Goal: Find specific page/section: Find specific page/section

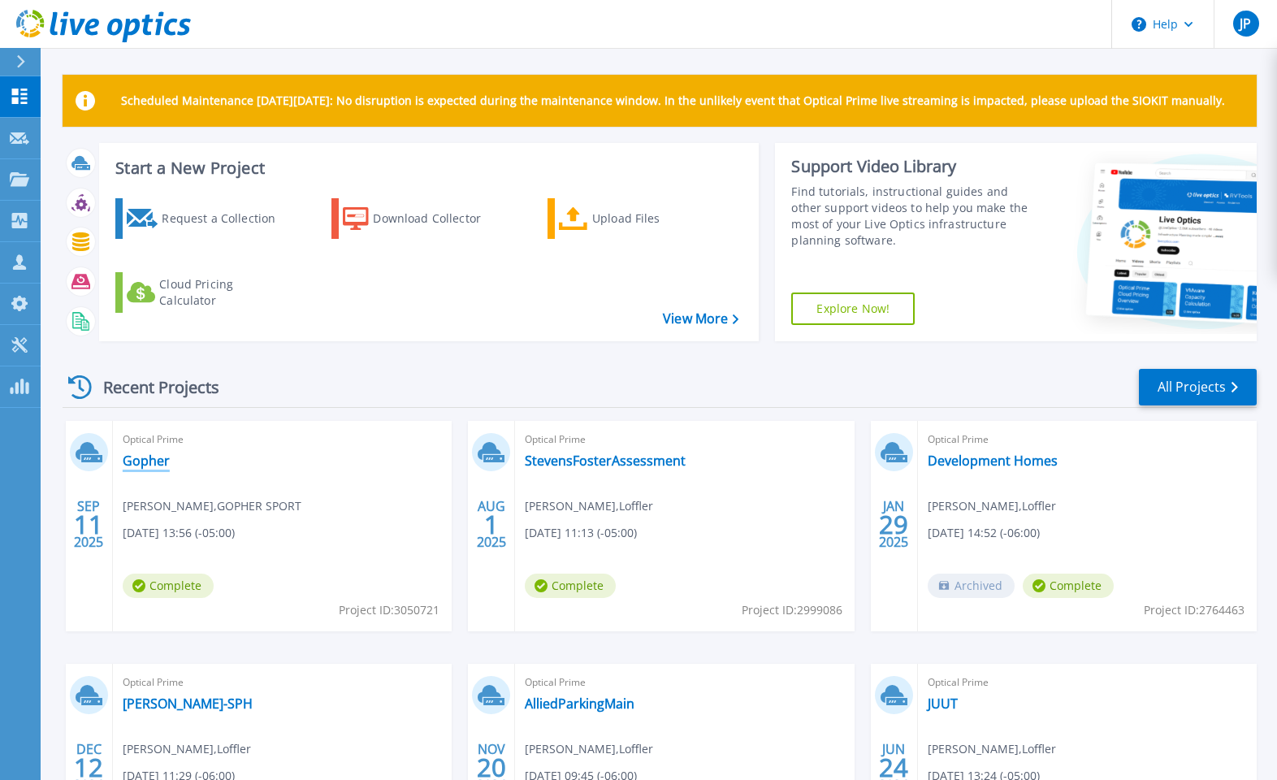
click at [148, 466] on link "Gopher" at bounding box center [146, 460] width 47 height 16
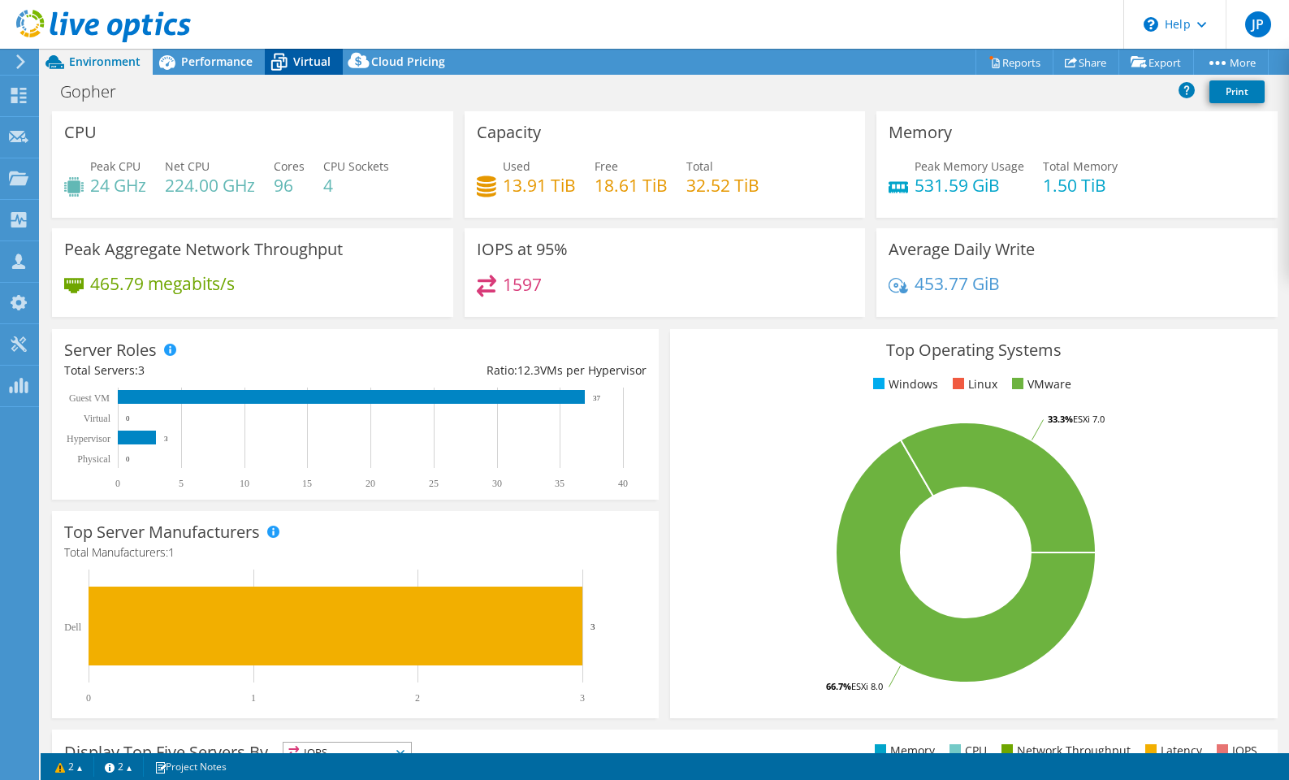
click at [311, 67] on span "Virtual" at bounding box center [311, 61] width 37 height 15
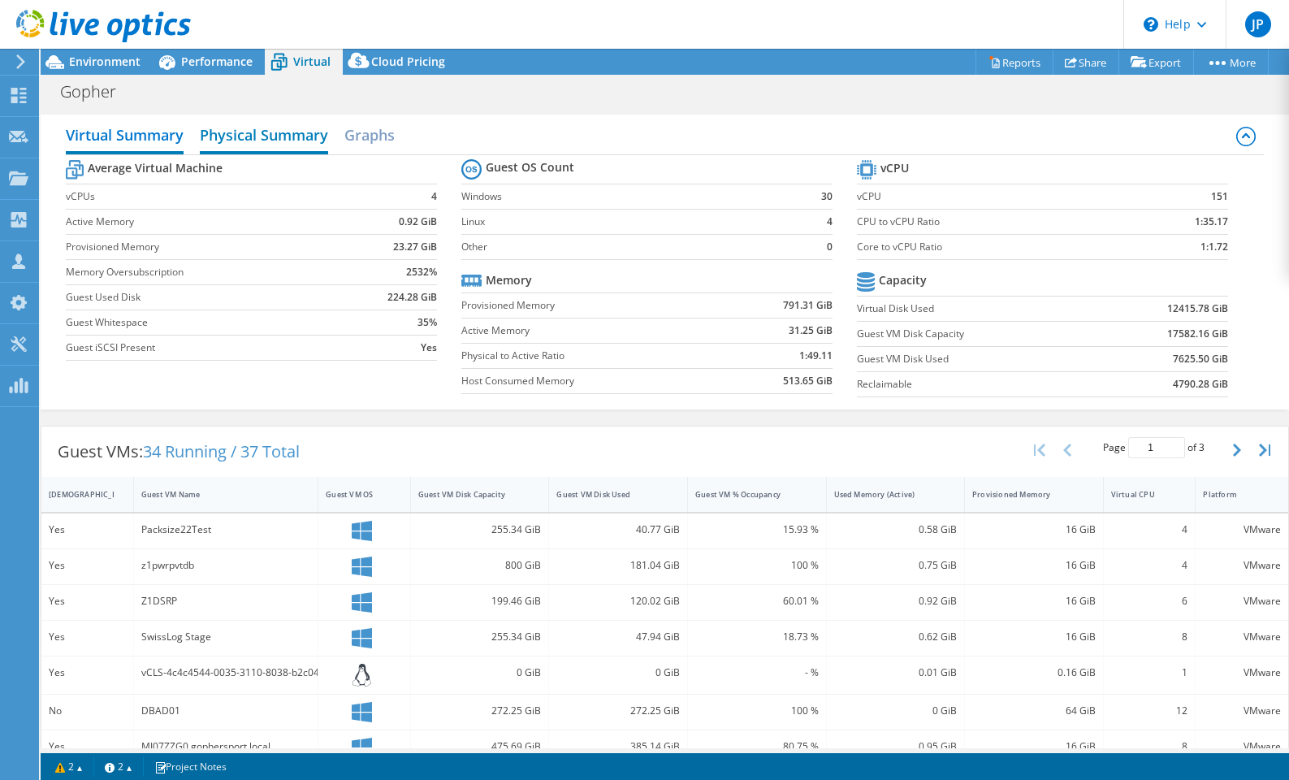
click at [296, 143] on h2 "Physical Summary" at bounding box center [264, 137] width 128 height 36
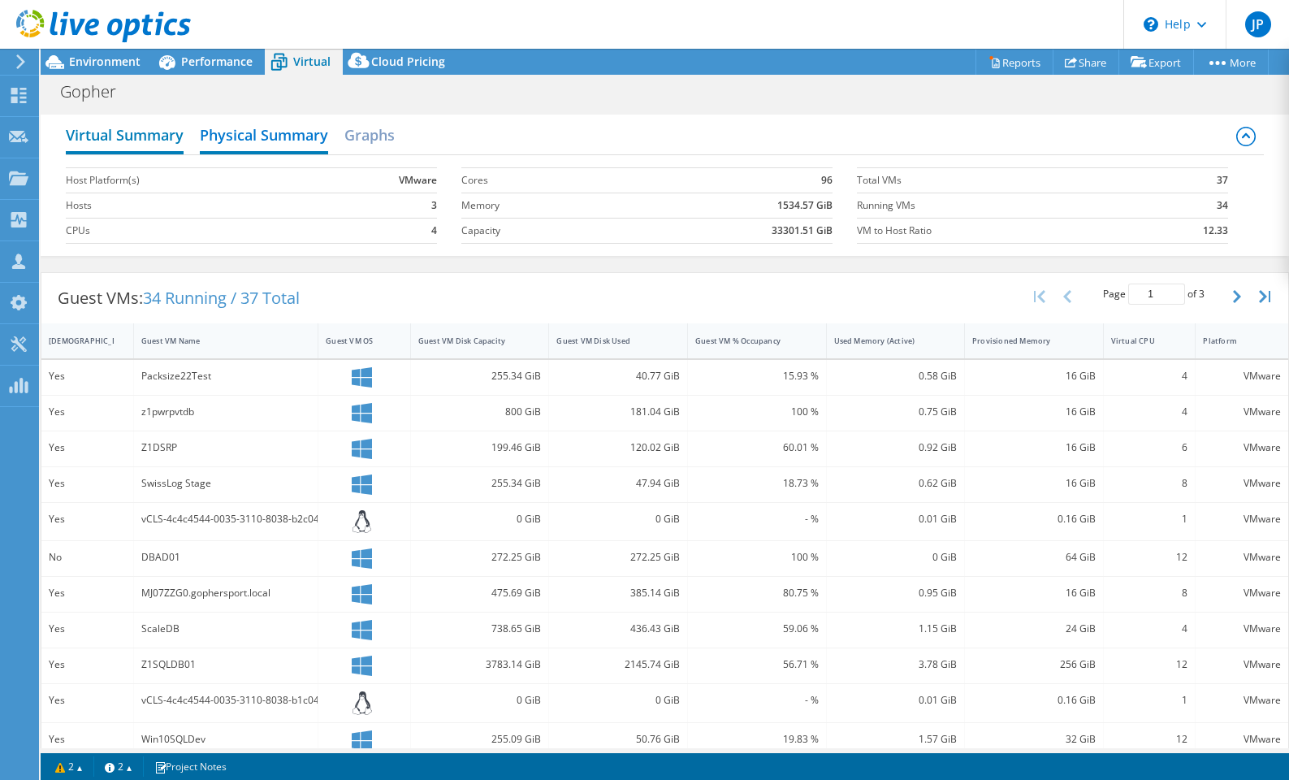
click at [122, 141] on h2 "Virtual Summary" at bounding box center [125, 137] width 118 height 36
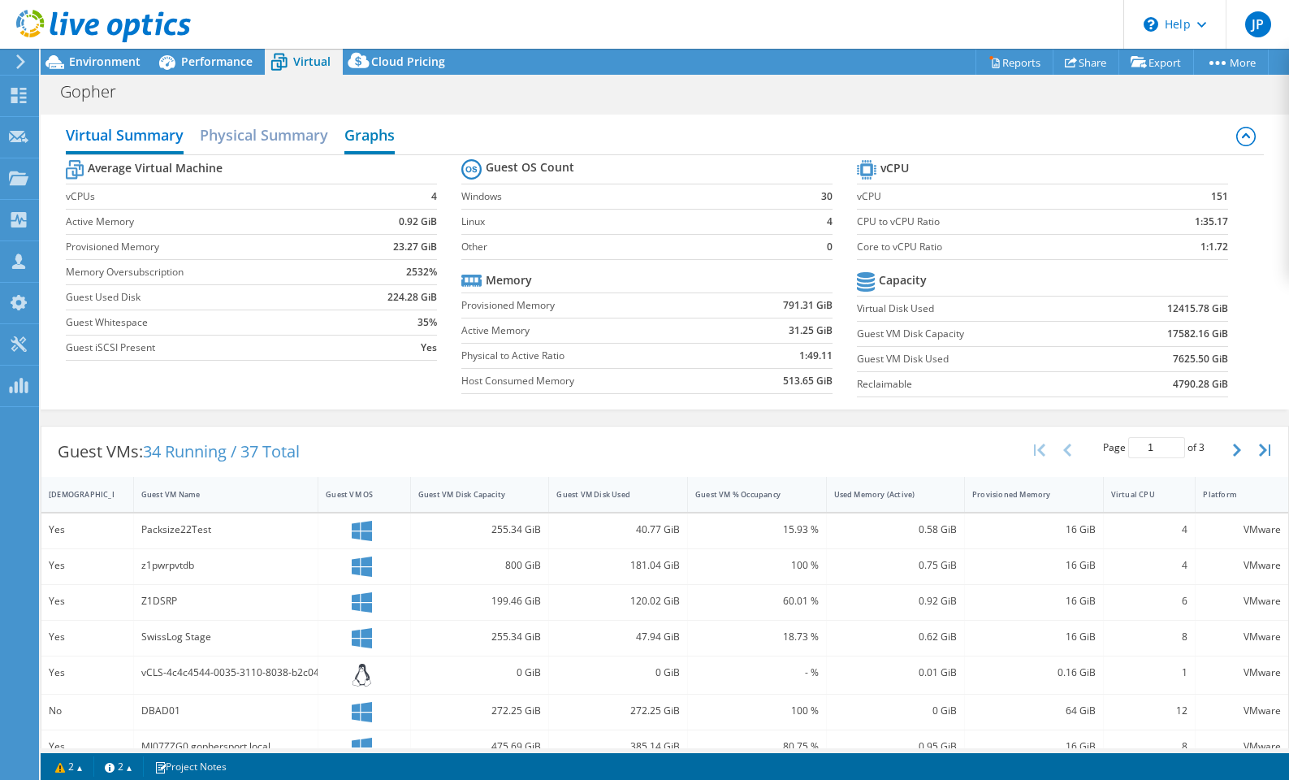
click at [388, 139] on h2 "Graphs" at bounding box center [369, 137] width 50 height 36
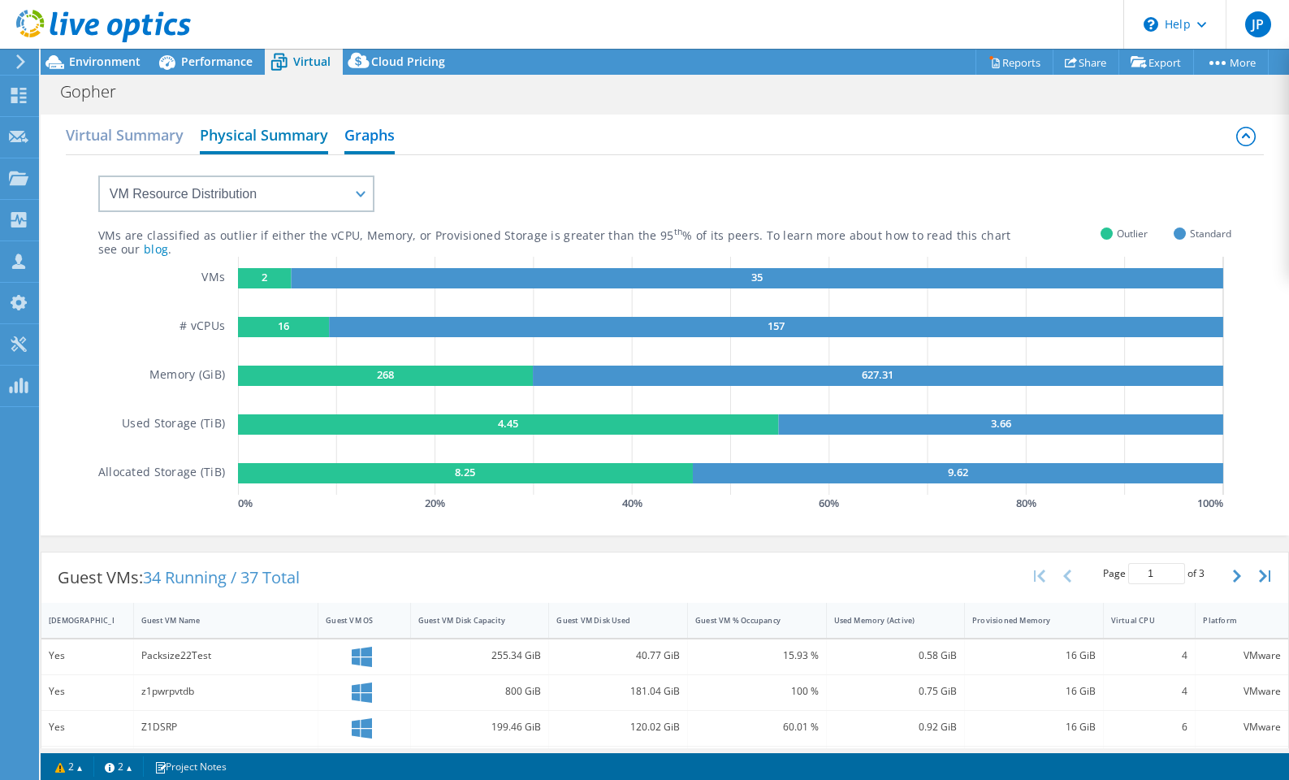
click at [255, 142] on h2 "Physical Summary" at bounding box center [264, 137] width 128 height 36
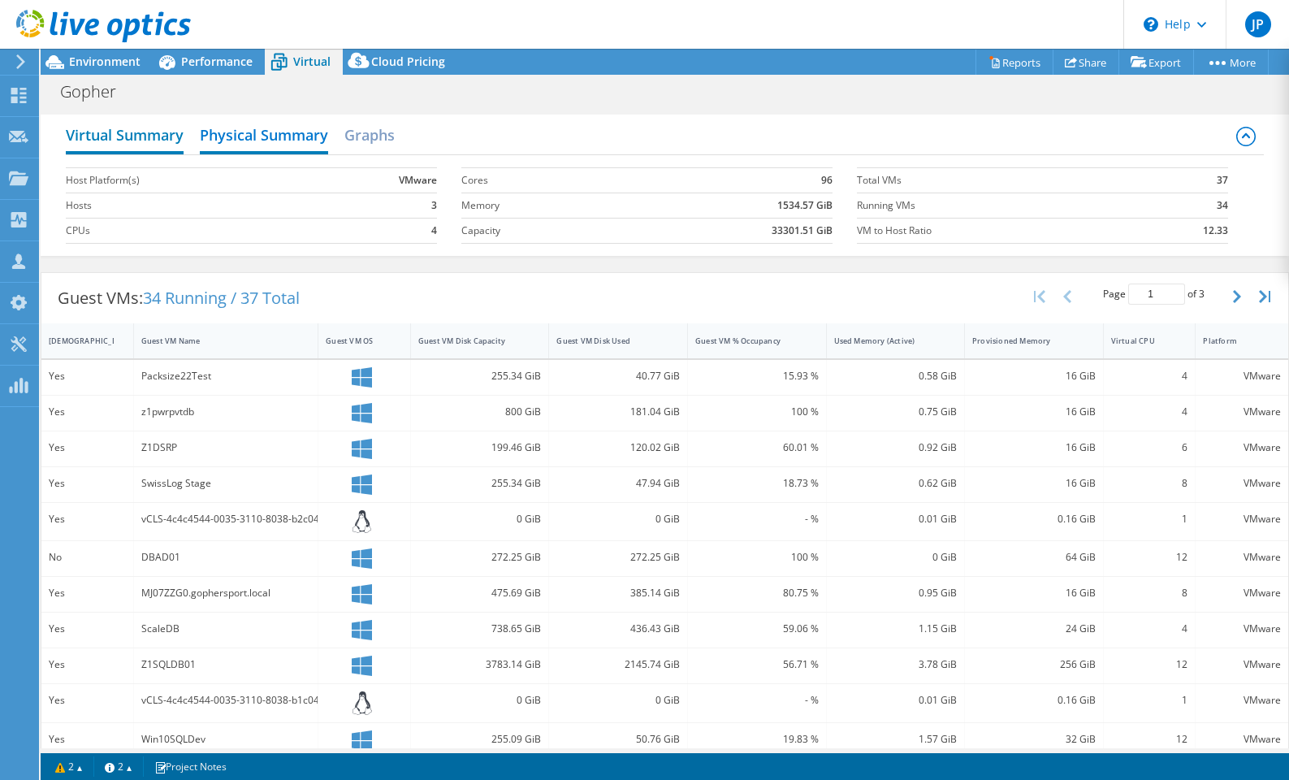
click at [107, 145] on h2 "Virtual Summary" at bounding box center [125, 137] width 118 height 36
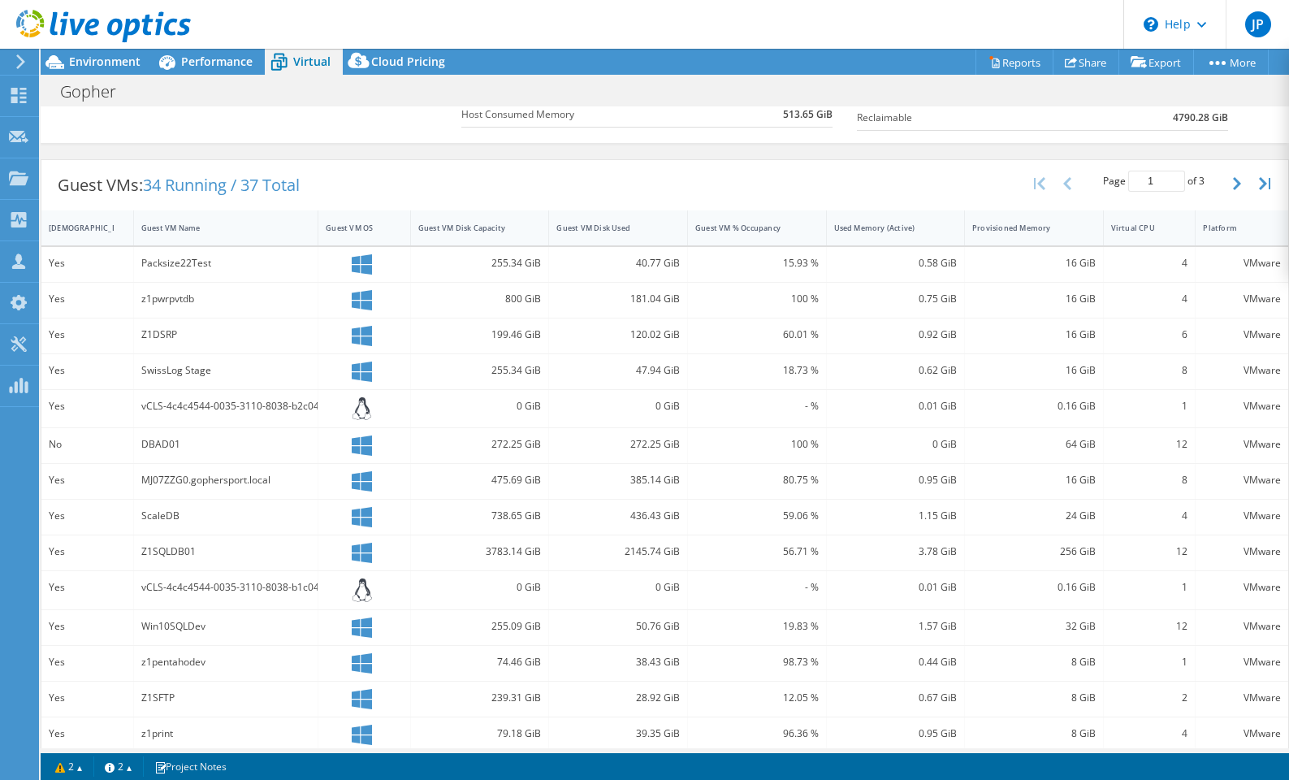
scroll to position [314, 0]
